Goal: Transaction & Acquisition: Purchase product/service

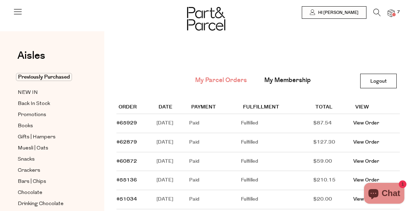
click at [387, 12] on img at bounding box center [390, 13] width 7 height 8
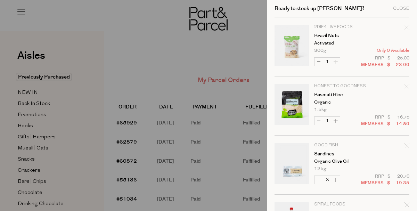
click at [404, 27] on icon "Remove Brazil Nuts" at bounding box center [406, 27] width 5 height 5
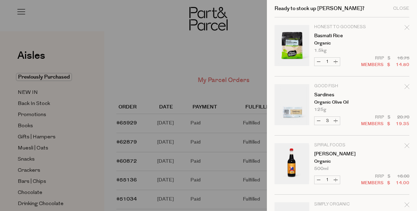
click at [90, 75] on div at bounding box center [208, 105] width 417 height 211
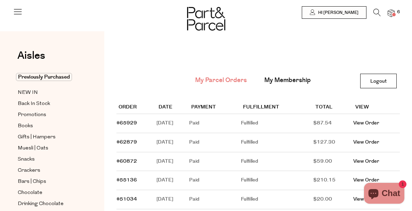
click at [373, 13] on icon at bounding box center [376, 13] width 7 height 8
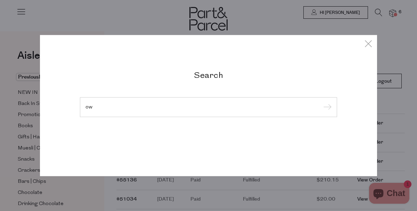
type input "o"
type input "brown rice flour"
click at [321, 102] on input "submit" at bounding box center [326, 107] width 10 height 10
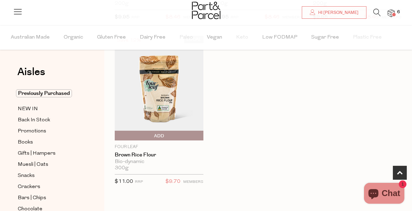
scroll to position [208, 0]
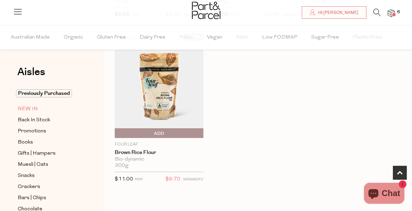
click at [33, 109] on span "NEW IN" at bounding box center [28, 109] width 20 height 8
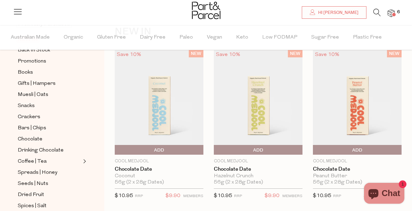
scroll to position [35, 0]
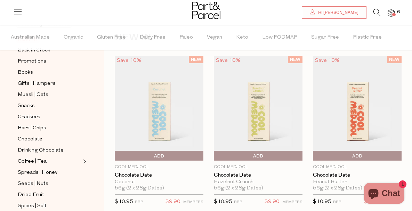
click at [166, 131] on img at bounding box center [159, 108] width 89 height 105
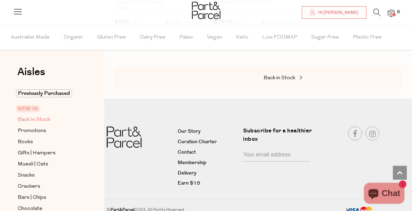
click at [40, 116] on span "Back In Stock" at bounding box center [34, 120] width 32 height 8
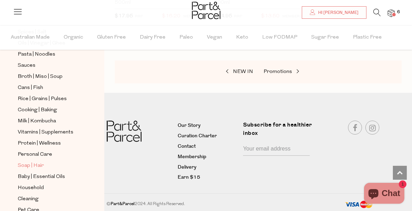
scroll to position [266, 0]
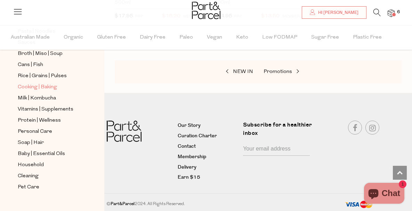
click at [40, 83] on span "Cooking | Baking" at bounding box center [37, 87] width 39 height 8
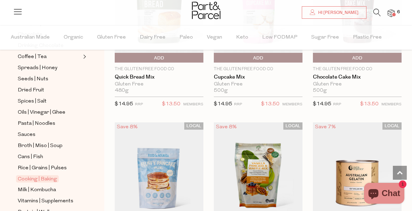
scroll to position [174, 0]
click at [373, 11] on icon at bounding box center [376, 13] width 7 height 8
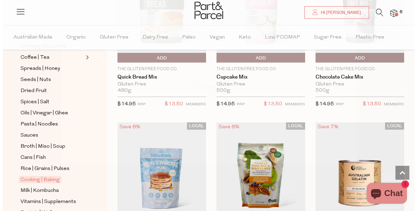
scroll to position [632, 0]
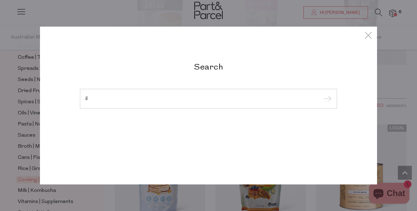
type input "i"
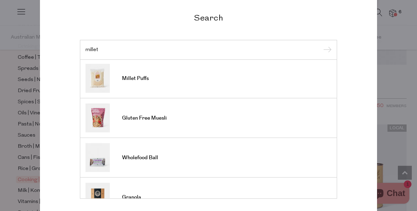
scroll to position [0, 0]
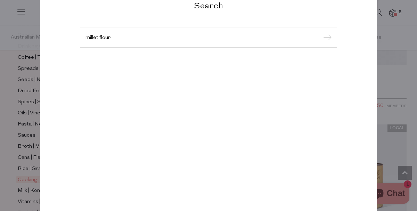
type input "millet flour"
click at [321, 33] on input "submit" at bounding box center [326, 38] width 10 height 10
